Goal: Task Accomplishment & Management: Manage account settings

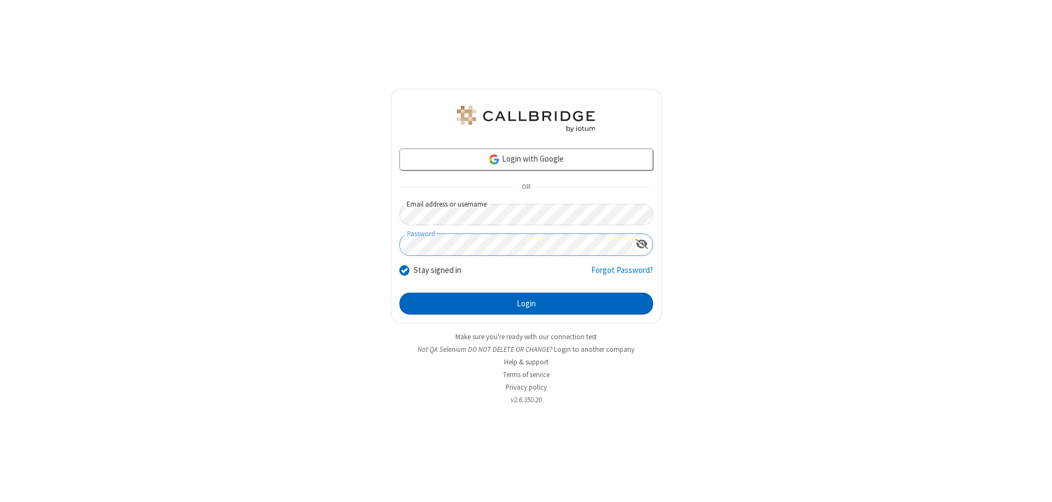
click at [526, 303] on button "Login" at bounding box center [526, 304] width 254 height 22
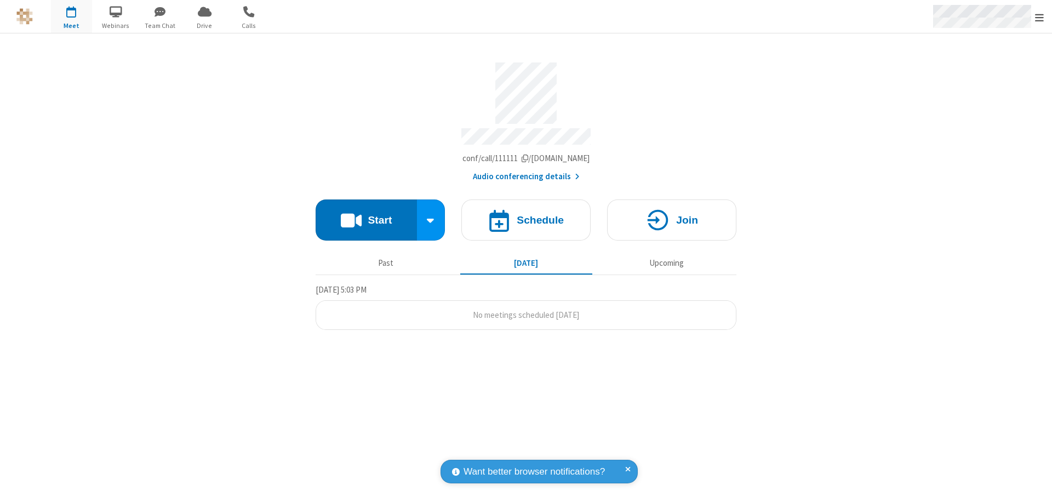
click at [1039, 17] on span "Open menu" at bounding box center [1039, 17] width 9 height 11
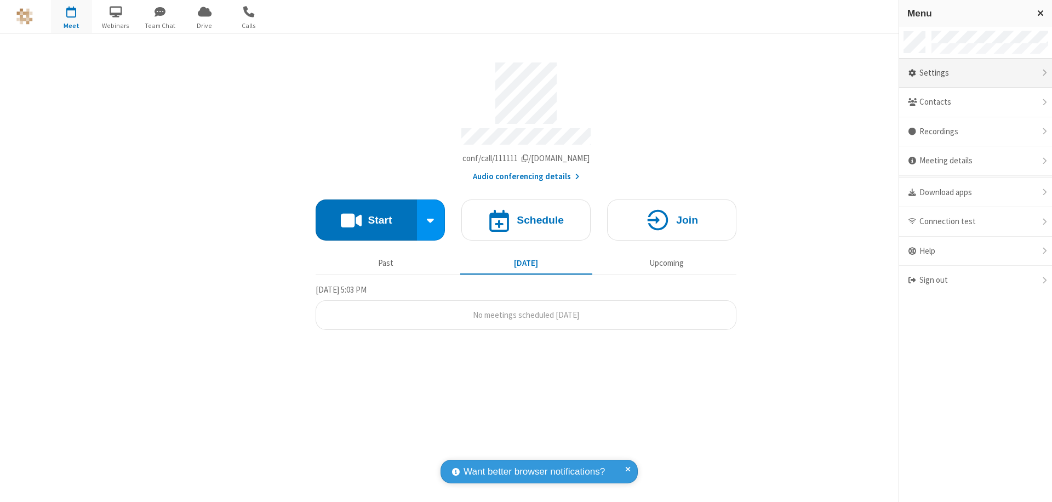
click at [975, 73] on div "Settings" at bounding box center [975, 74] width 153 height 30
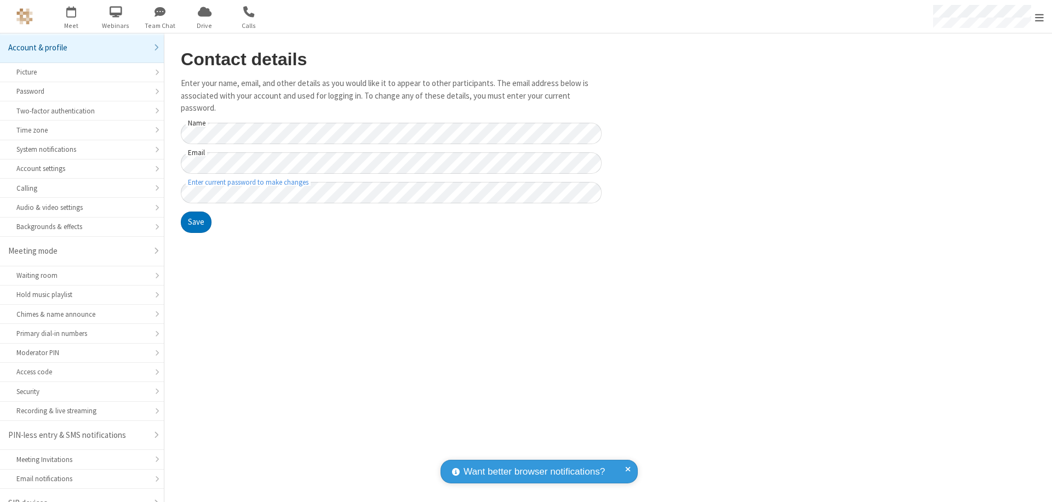
scroll to position [15, 0]
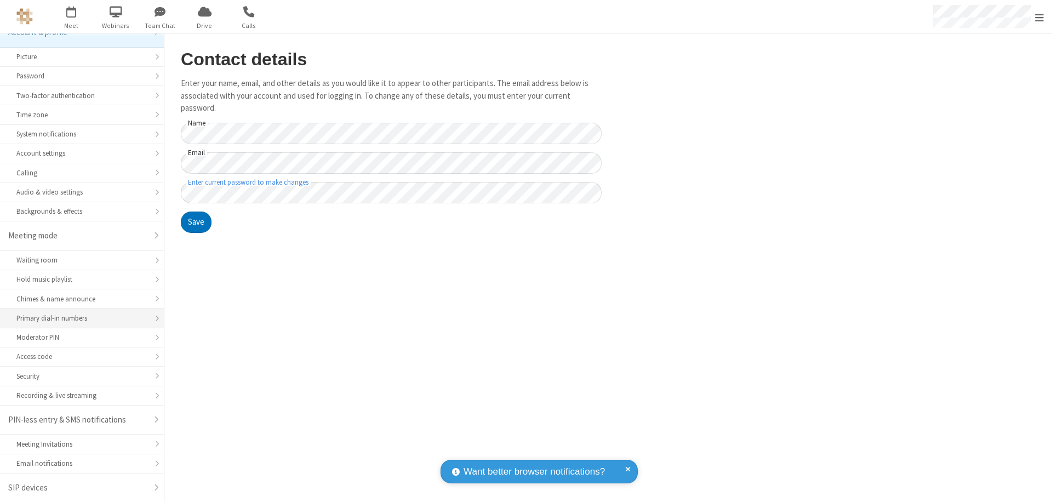
click at [78, 318] on div "Primary dial-in numbers" at bounding box center [81, 318] width 131 height 10
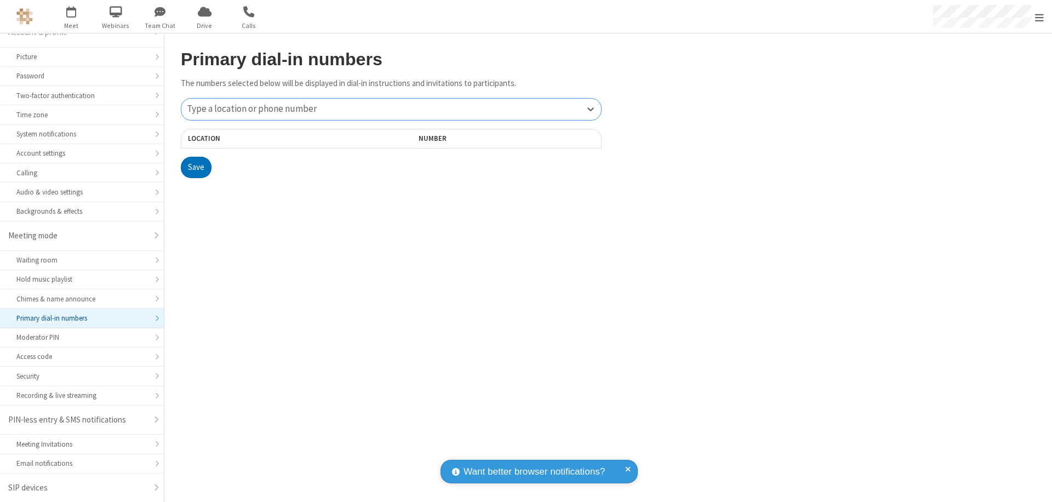
click at [391, 109] on div "Type a location or phone number" at bounding box center [391, 109] width 420 height 21
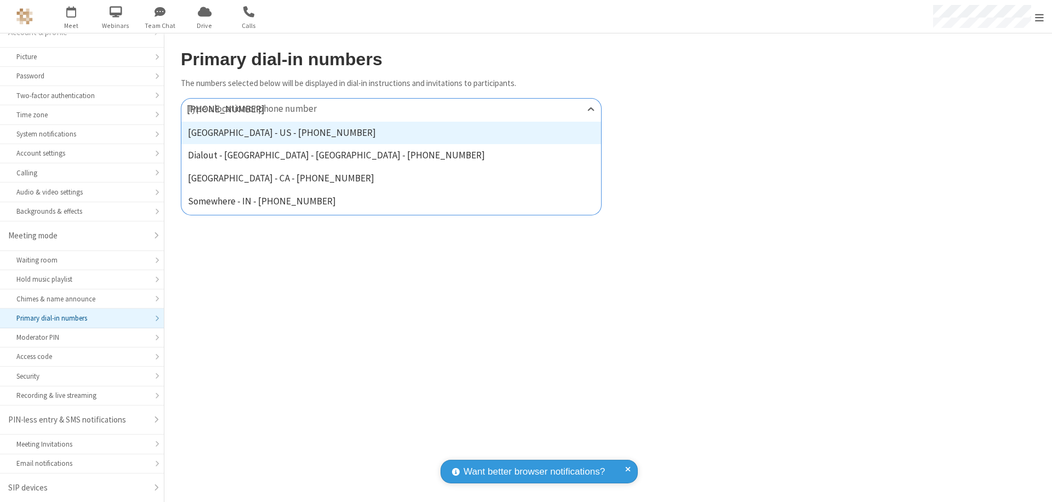
type input "[PHONE_NUMBER]"
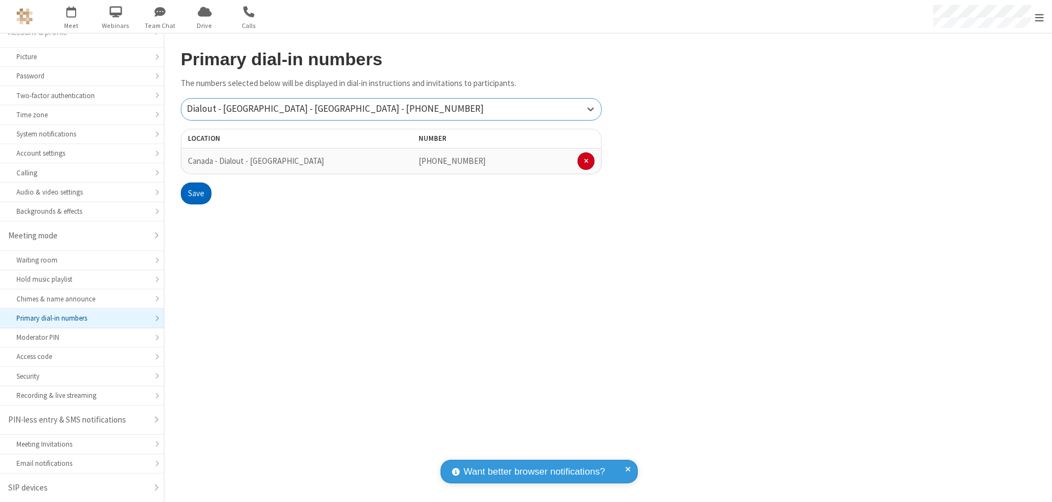
click at [196, 193] on button "Save" at bounding box center [196, 193] width 31 height 22
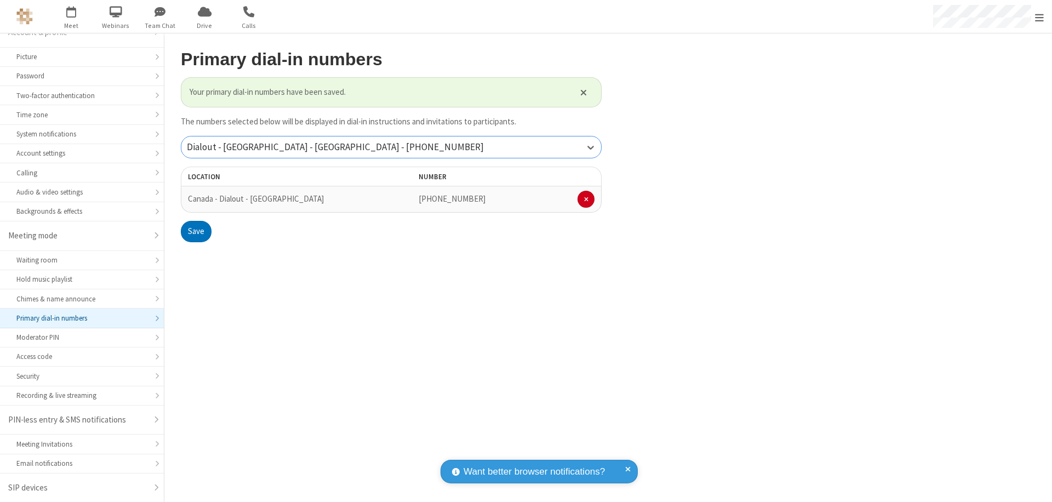
click at [391, 147] on div "Dialout - [GEOGRAPHIC_DATA] - [GEOGRAPHIC_DATA] - [PHONE_NUMBER]" at bounding box center [391, 146] width 420 height 21
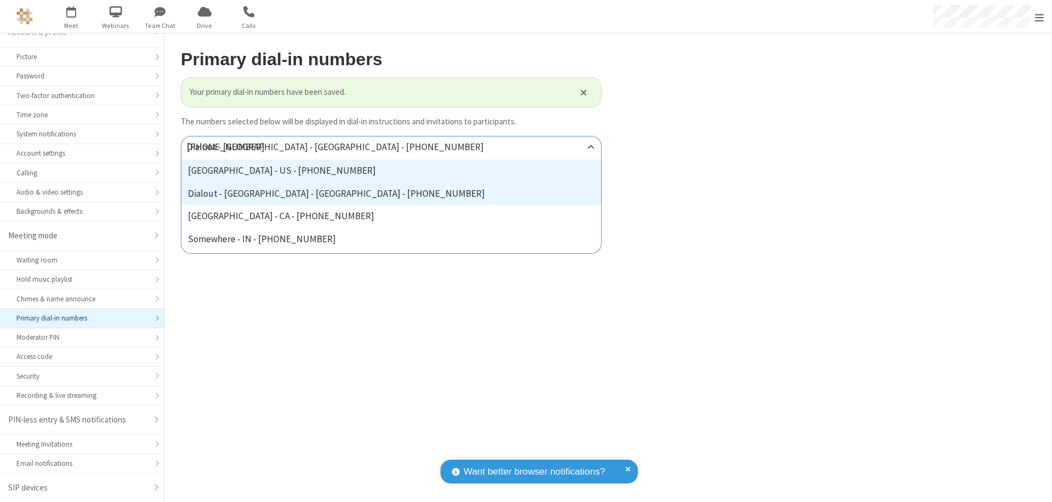
type input "[PHONE_NUMBER]"
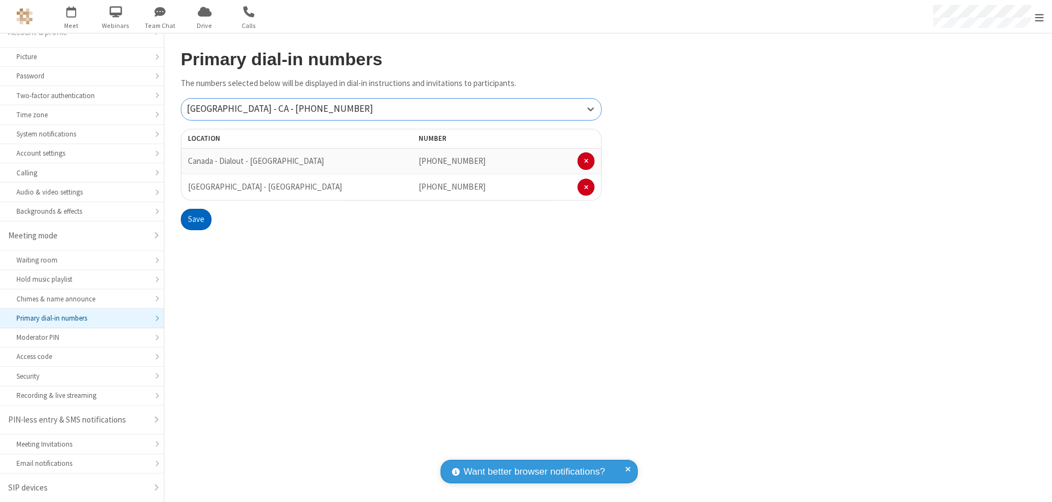
click at [196, 219] on button "Save" at bounding box center [196, 220] width 31 height 22
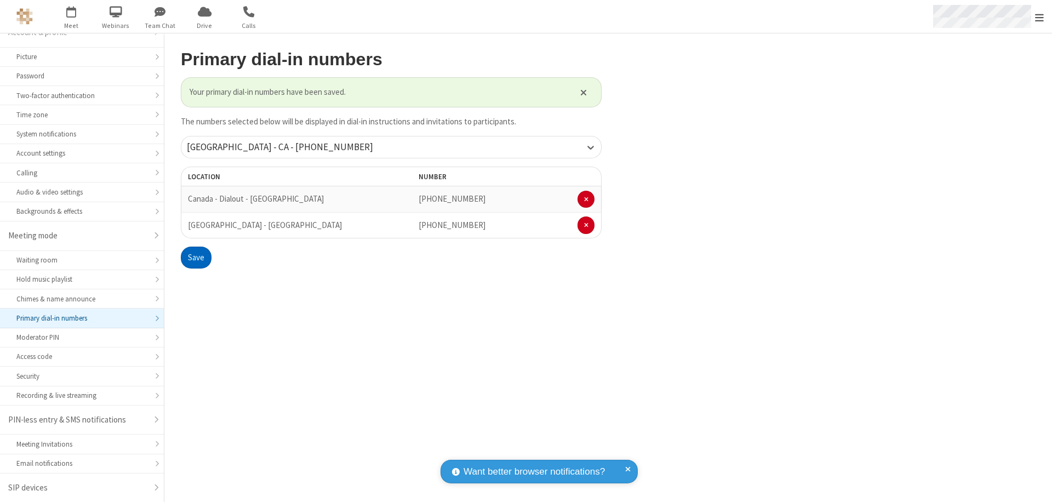
click at [1039, 17] on span "Open menu" at bounding box center [1039, 17] width 9 height 11
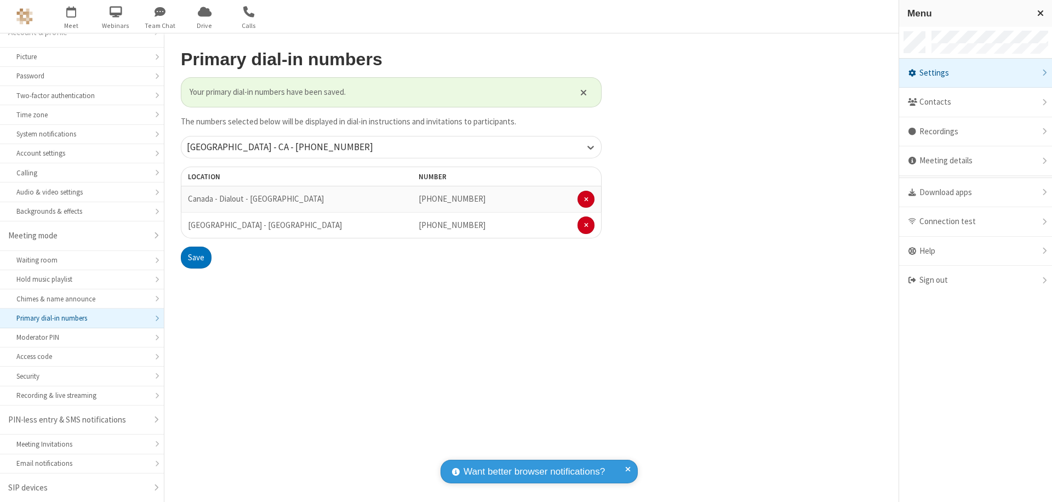
click at [975, 73] on div "Settings" at bounding box center [975, 74] width 153 height 30
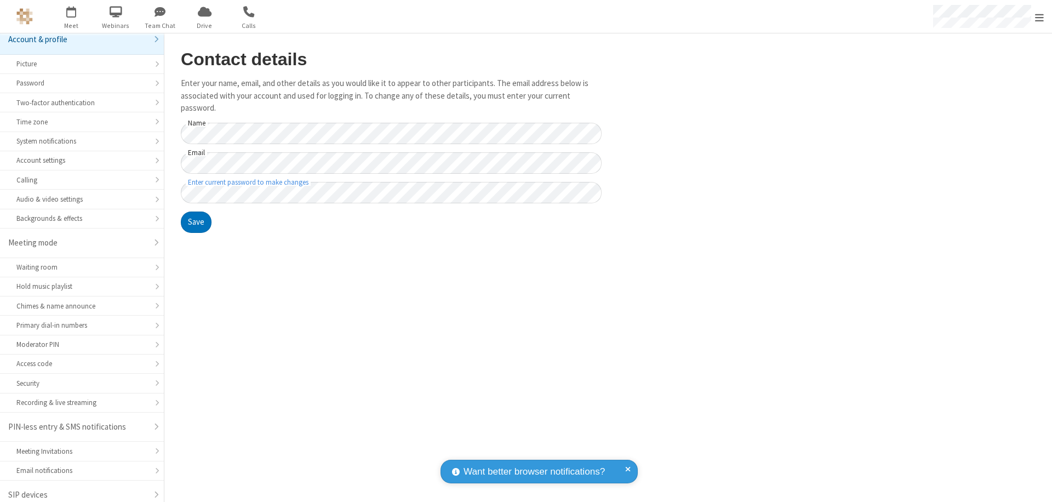
scroll to position [15, 0]
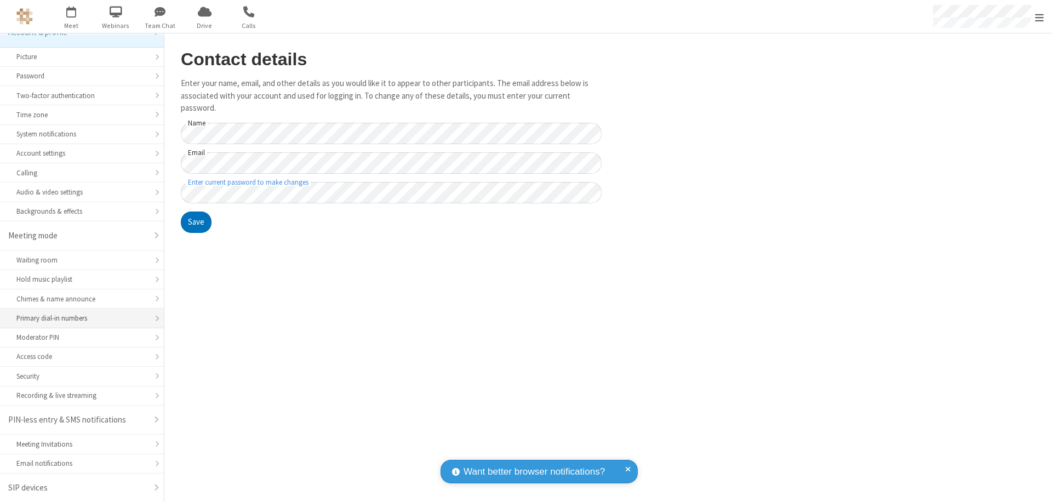
click at [78, 318] on div "Primary dial-in numbers" at bounding box center [81, 318] width 131 height 10
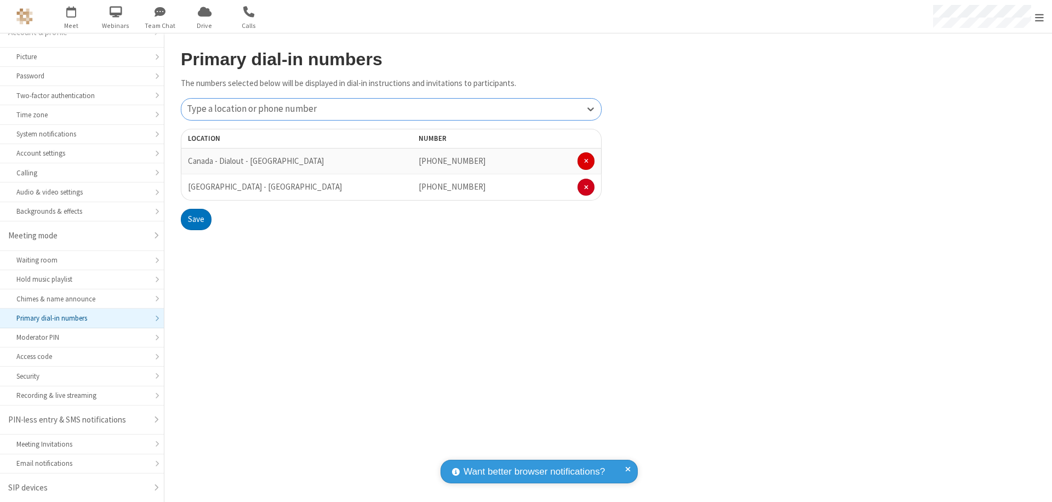
click at [586, 161] on span at bounding box center [586, 161] width 4 height 7
click at [196, 193] on button "Save" at bounding box center [196, 193] width 31 height 22
